Goal: Transaction & Acquisition: Book appointment/travel/reservation

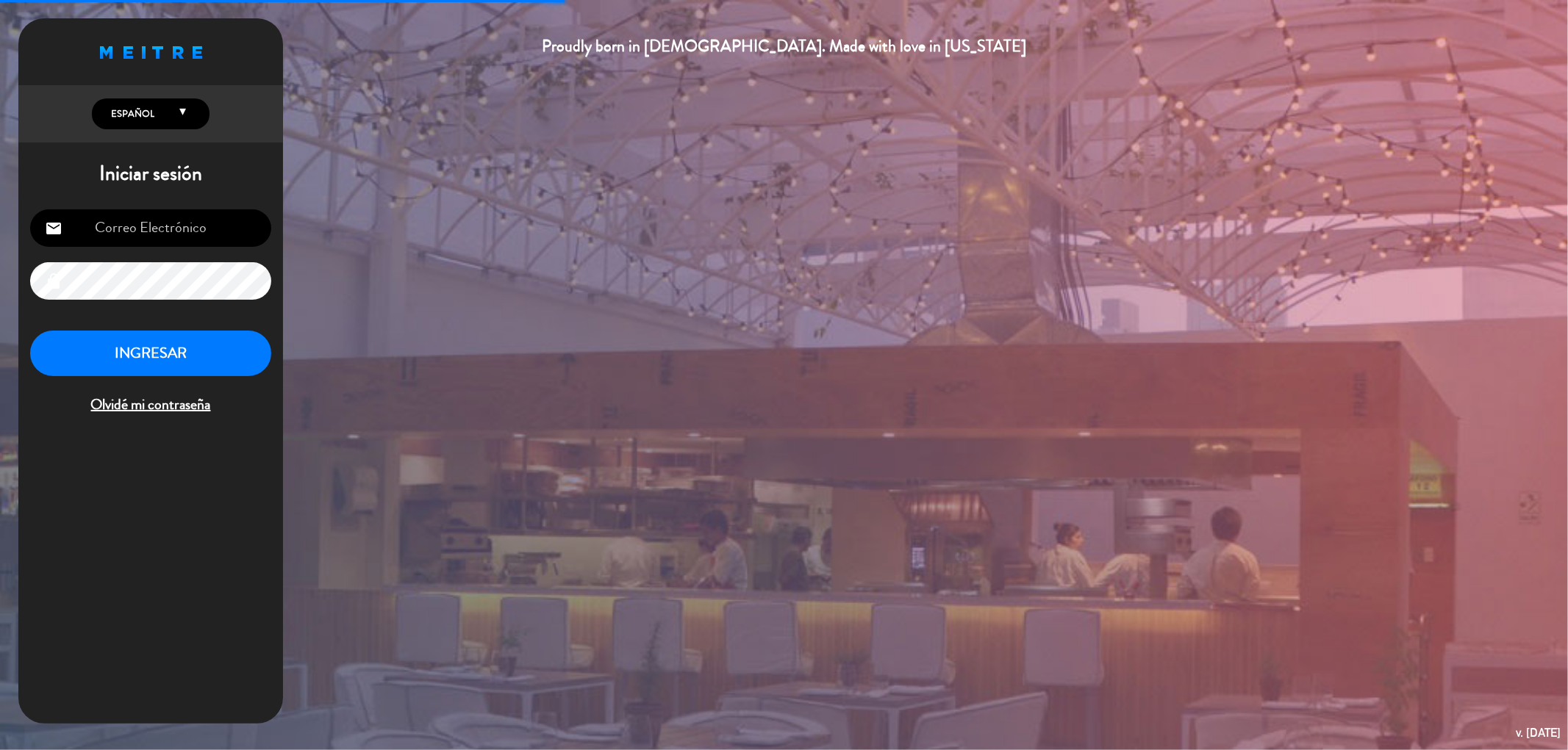
type input "[EMAIL_ADDRESS][DOMAIN_NAME]"
click at [178, 343] on button "INGRESAR" at bounding box center [150, 354] width 241 height 47
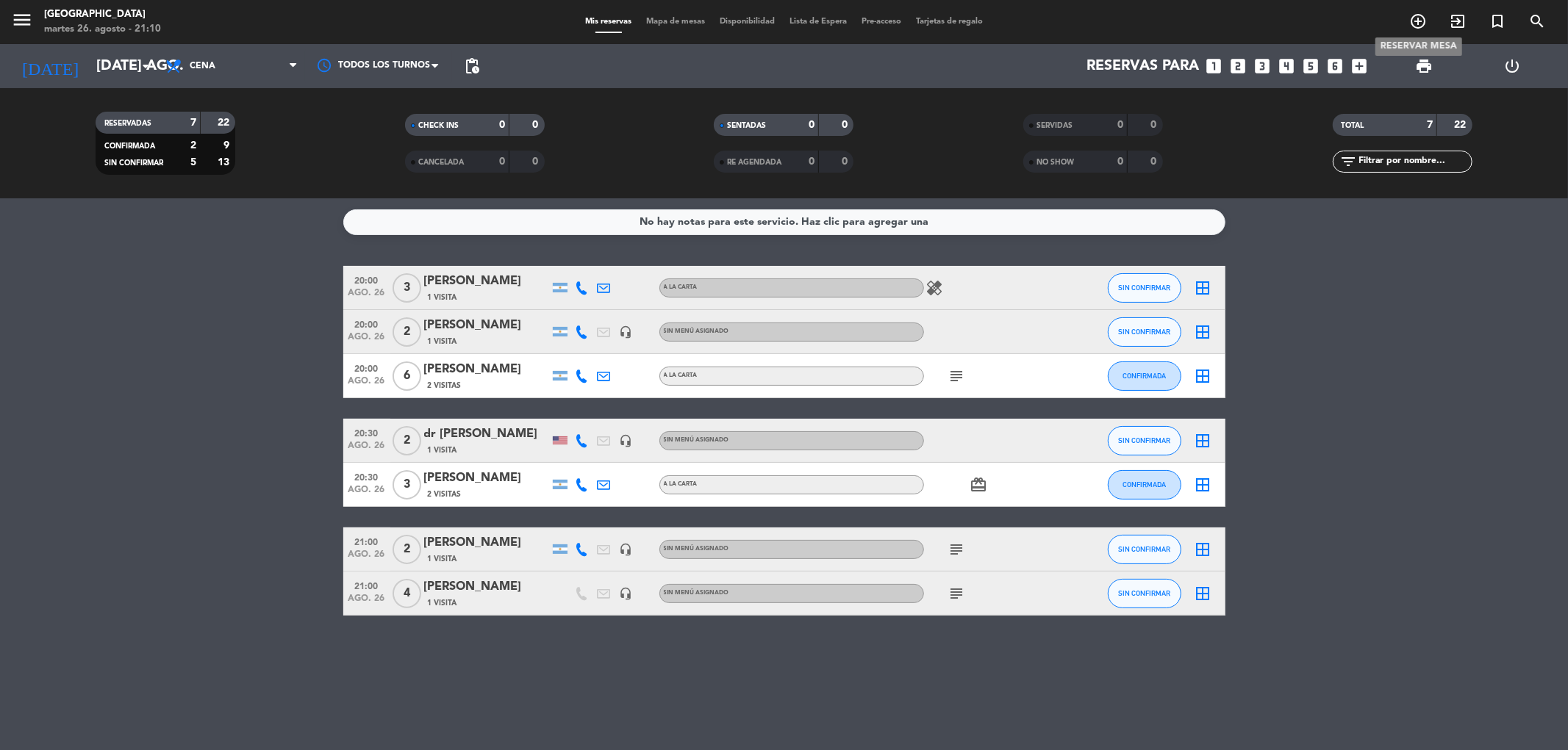
click at [1413, 21] on icon "add_circle_outline" at bounding box center [1418, 21] width 18 height 18
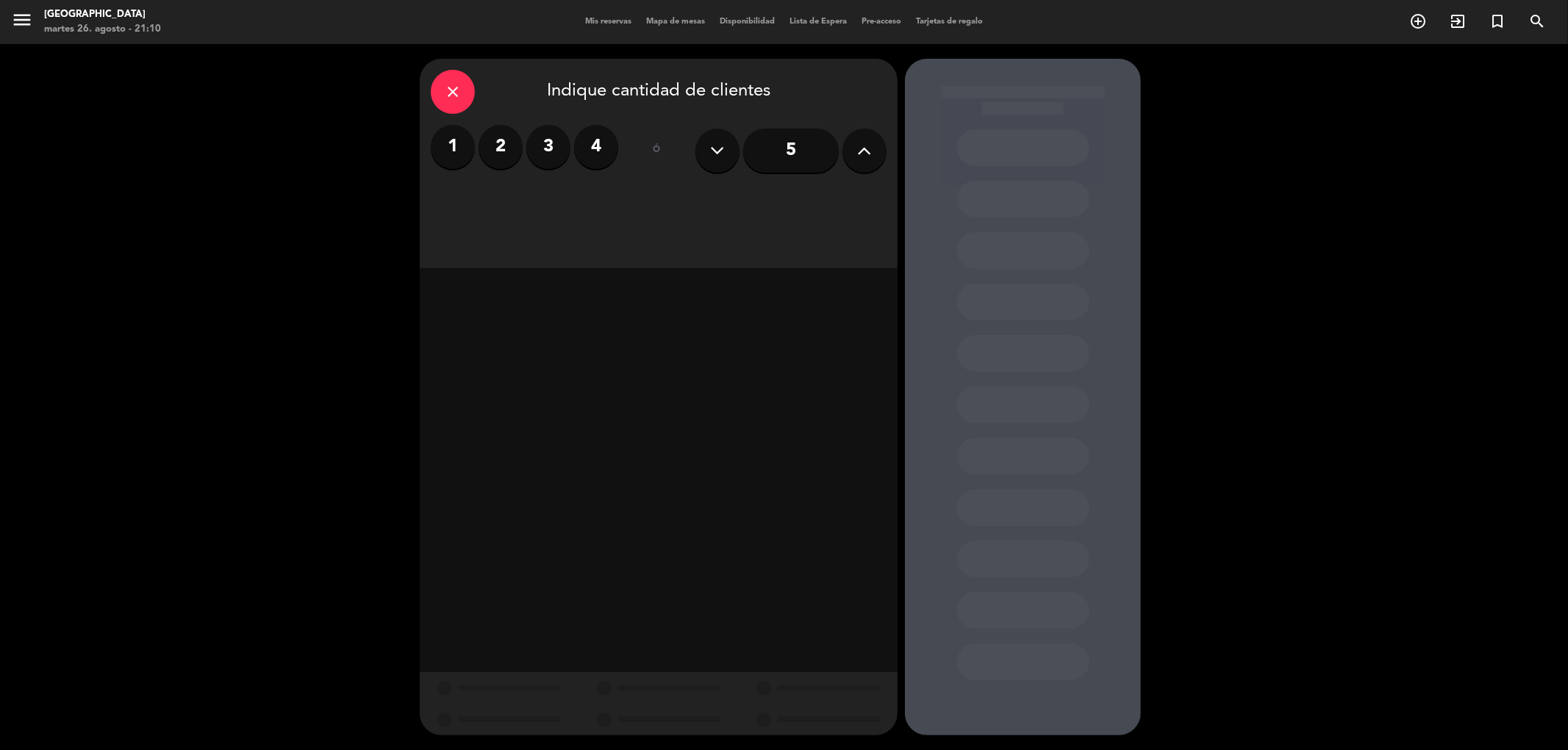
click at [541, 144] on label "3" at bounding box center [548, 147] width 44 height 44
click at [528, 200] on div "Almuerzo" at bounding box center [543, 201] width 226 height 30
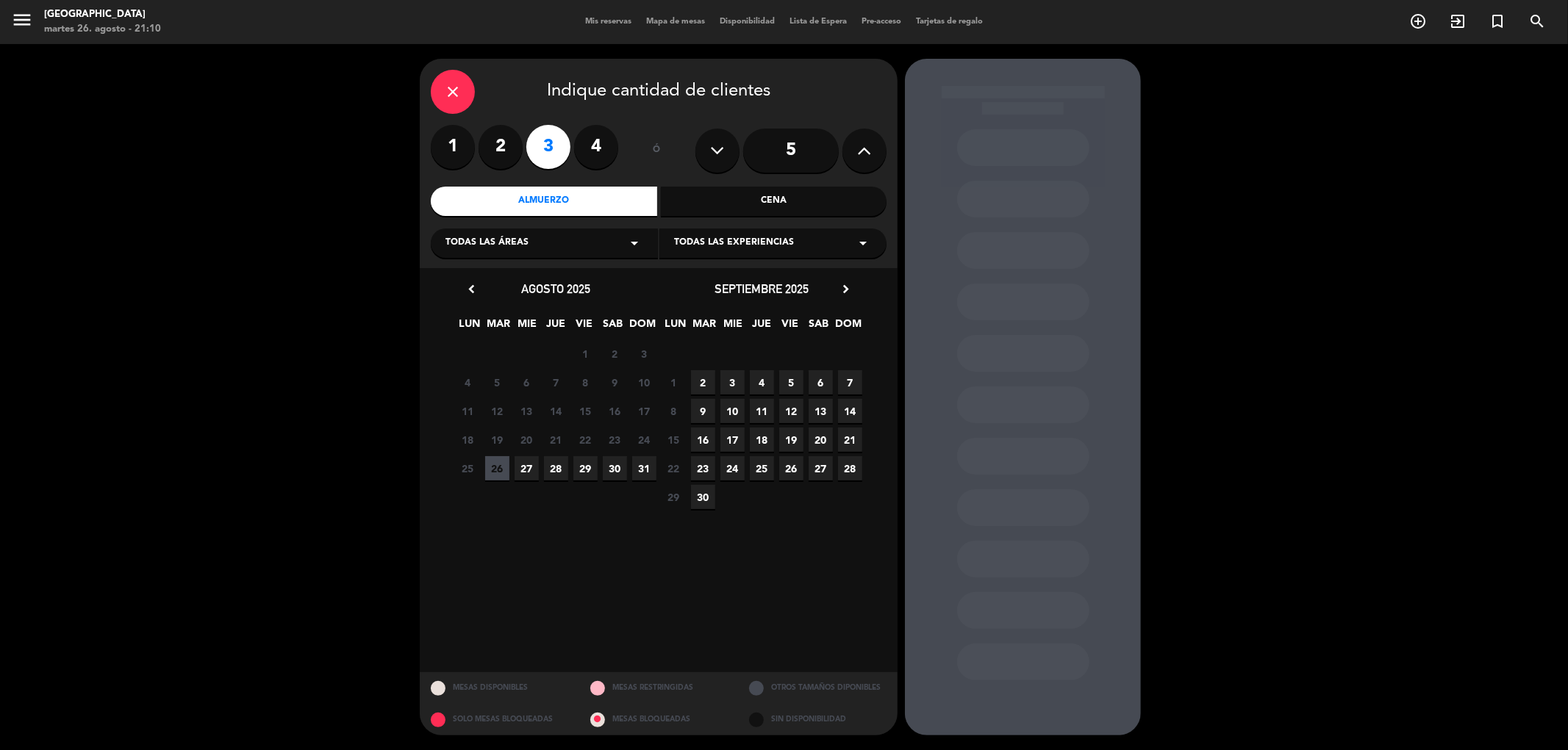
click at [553, 464] on span "28" at bounding box center [556, 468] width 24 height 24
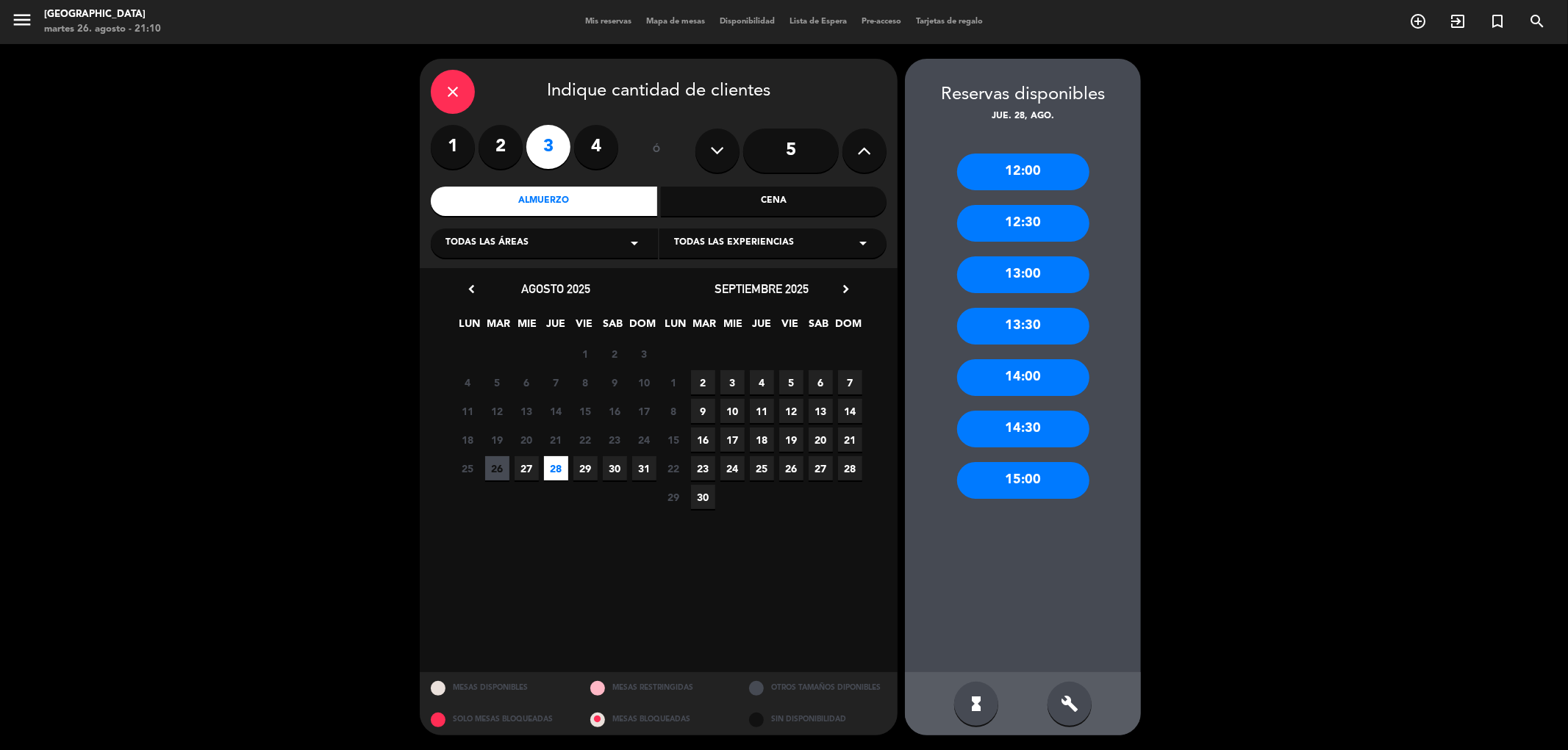
click at [993, 331] on div "13:30" at bounding box center [1023, 326] width 132 height 37
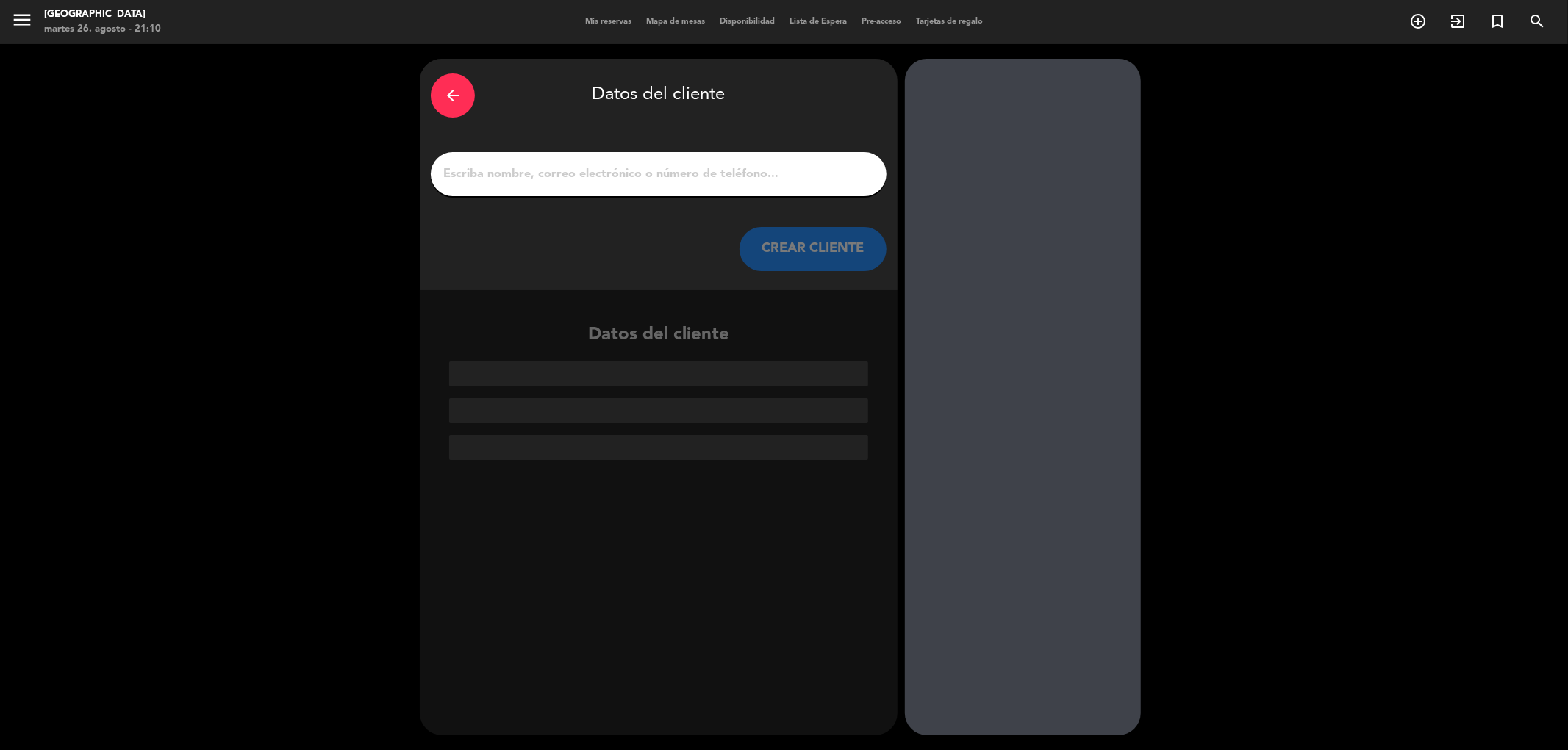
click at [698, 167] on input "1" at bounding box center [659, 174] width 433 height 21
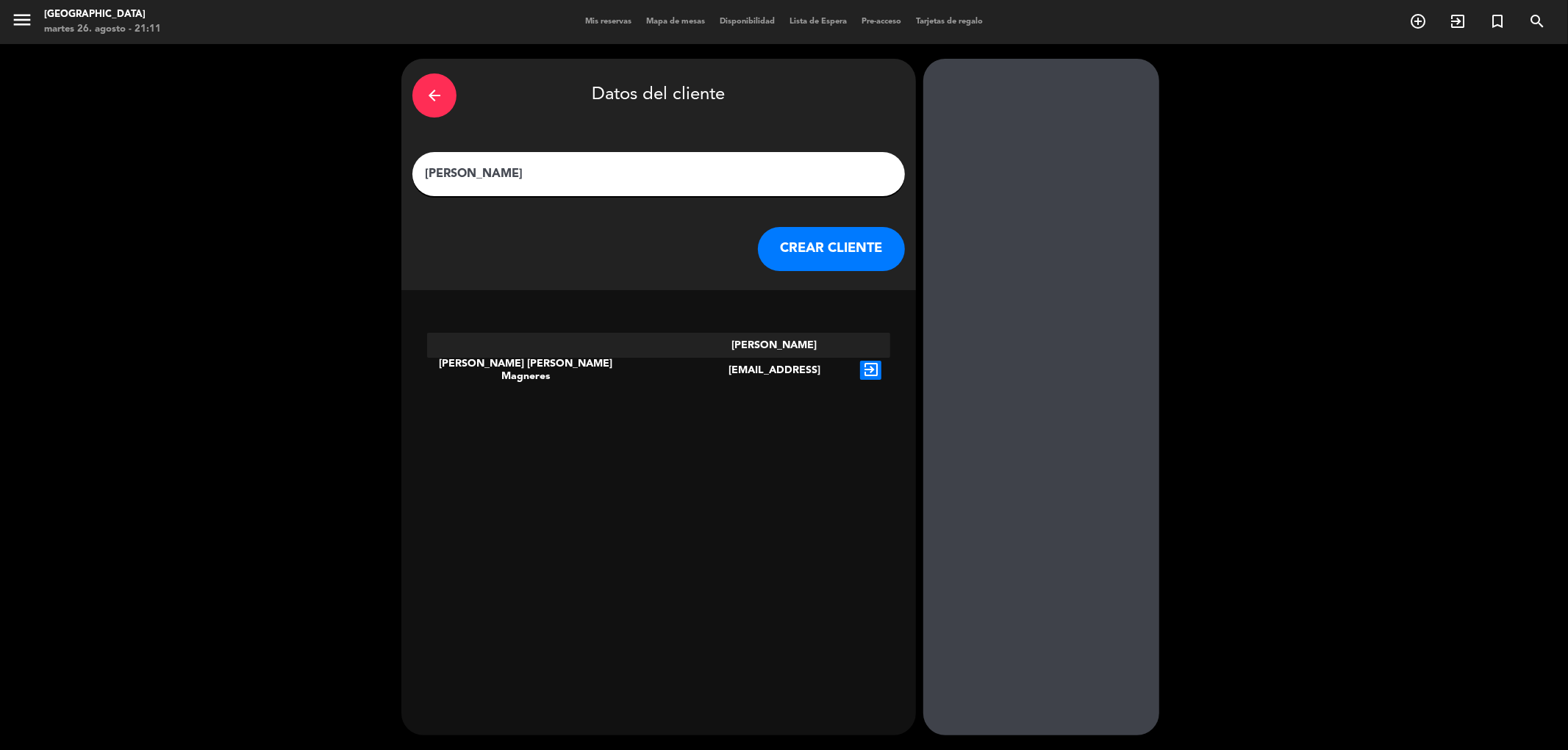
type input "[PERSON_NAME]"
click at [785, 244] on button "CREAR CLIENTE" at bounding box center [831, 249] width 147 height 44
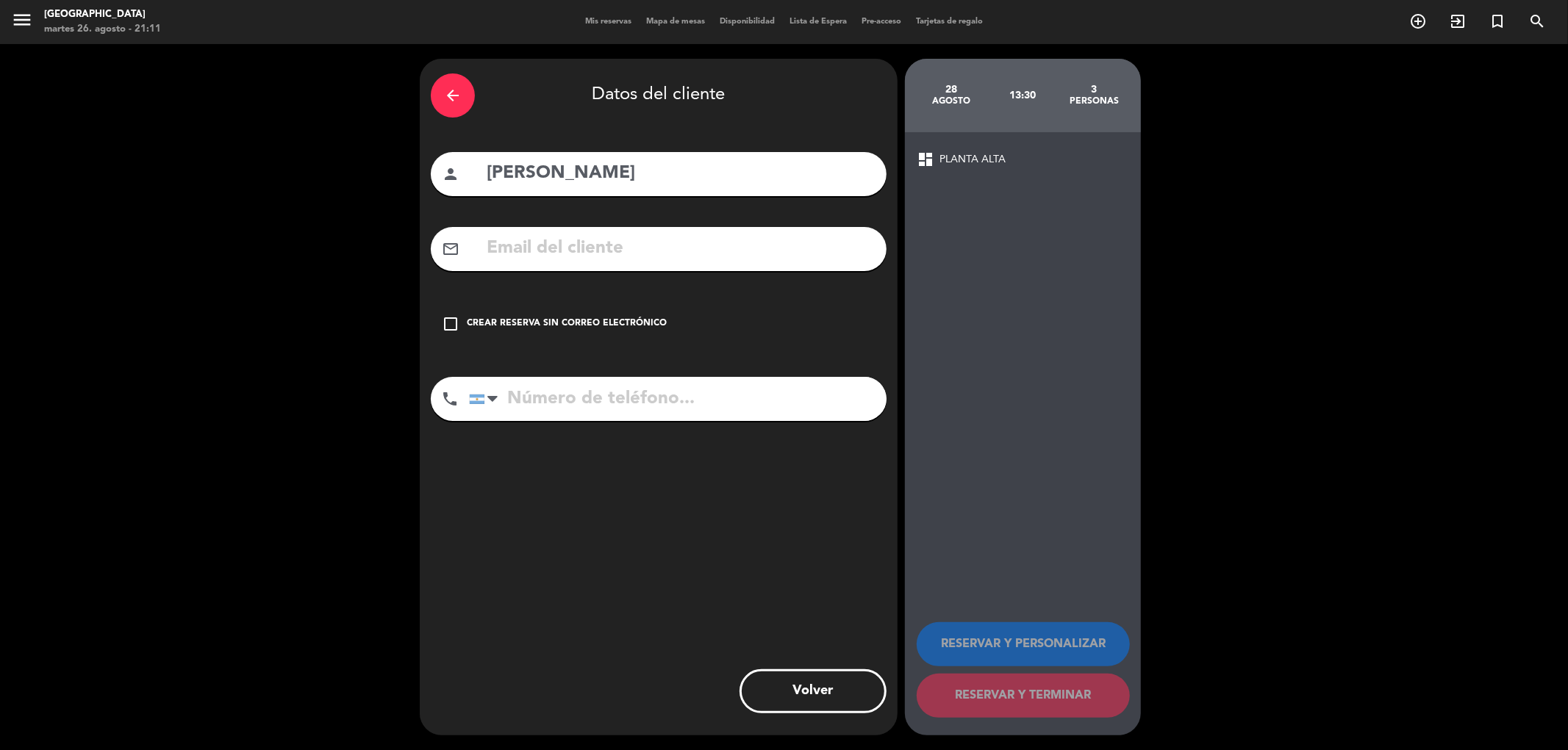
click at [610, 247] on input "text" at bounding box center [680, 249] width 390 height 30
paste input "[PERSON_NAME] <[EMAIL_ADDRESS][DOMAIN_NAME]>"
click at [642, 244] on input "[PERSON_NAME] <[EMAIL_ADDRESS][DOMAIN_NAME]>" at bounding box center [680, 249] width 390 height 30
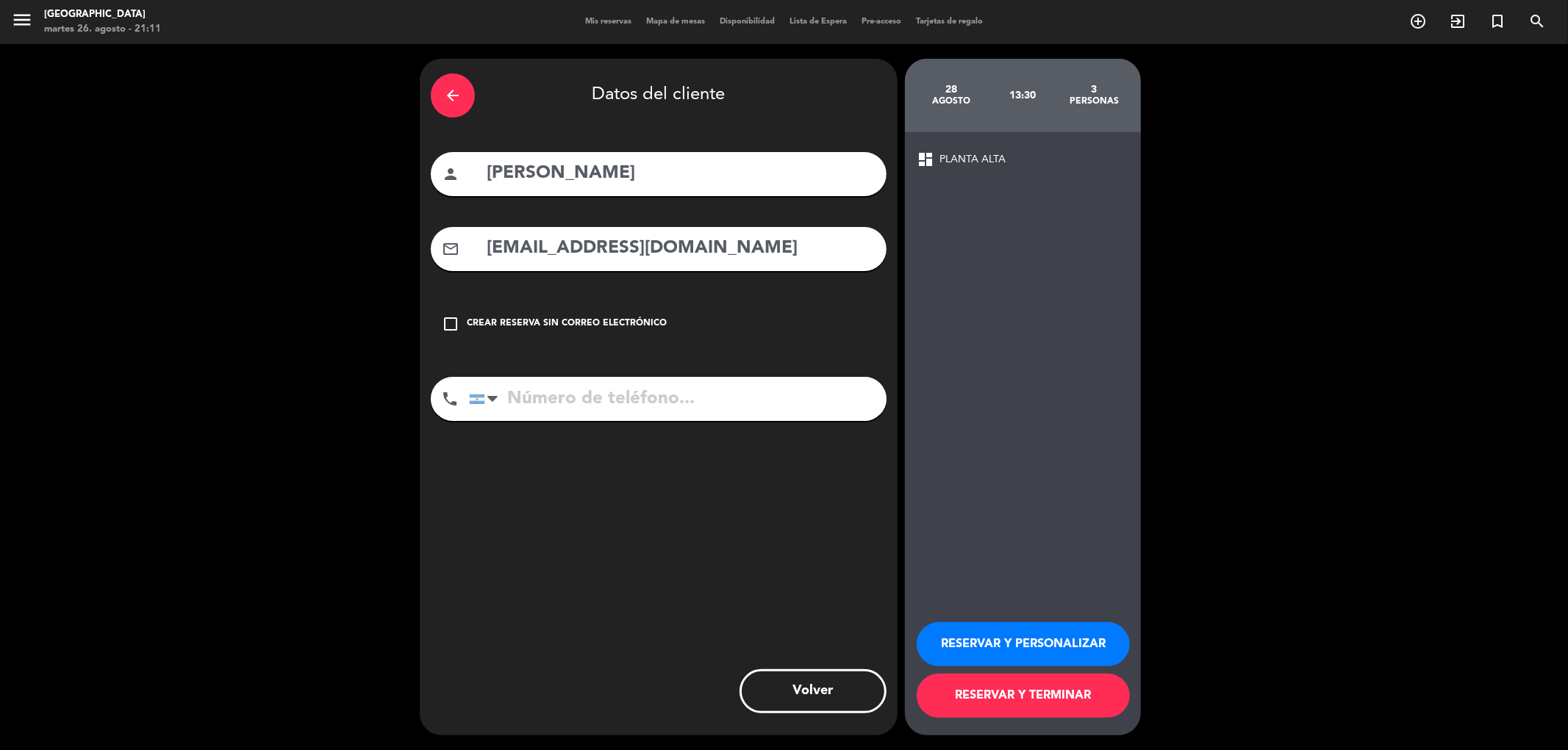
type input "[EMAIL_ADDRESS][DOMAIN_NAME]"
click at [964, 678] on button "RESERVAR Y TERMINAR" at bounding box center [1023, 695] width 213 height 44
